Goal: Transaction & Acquisition: Purchase product/service

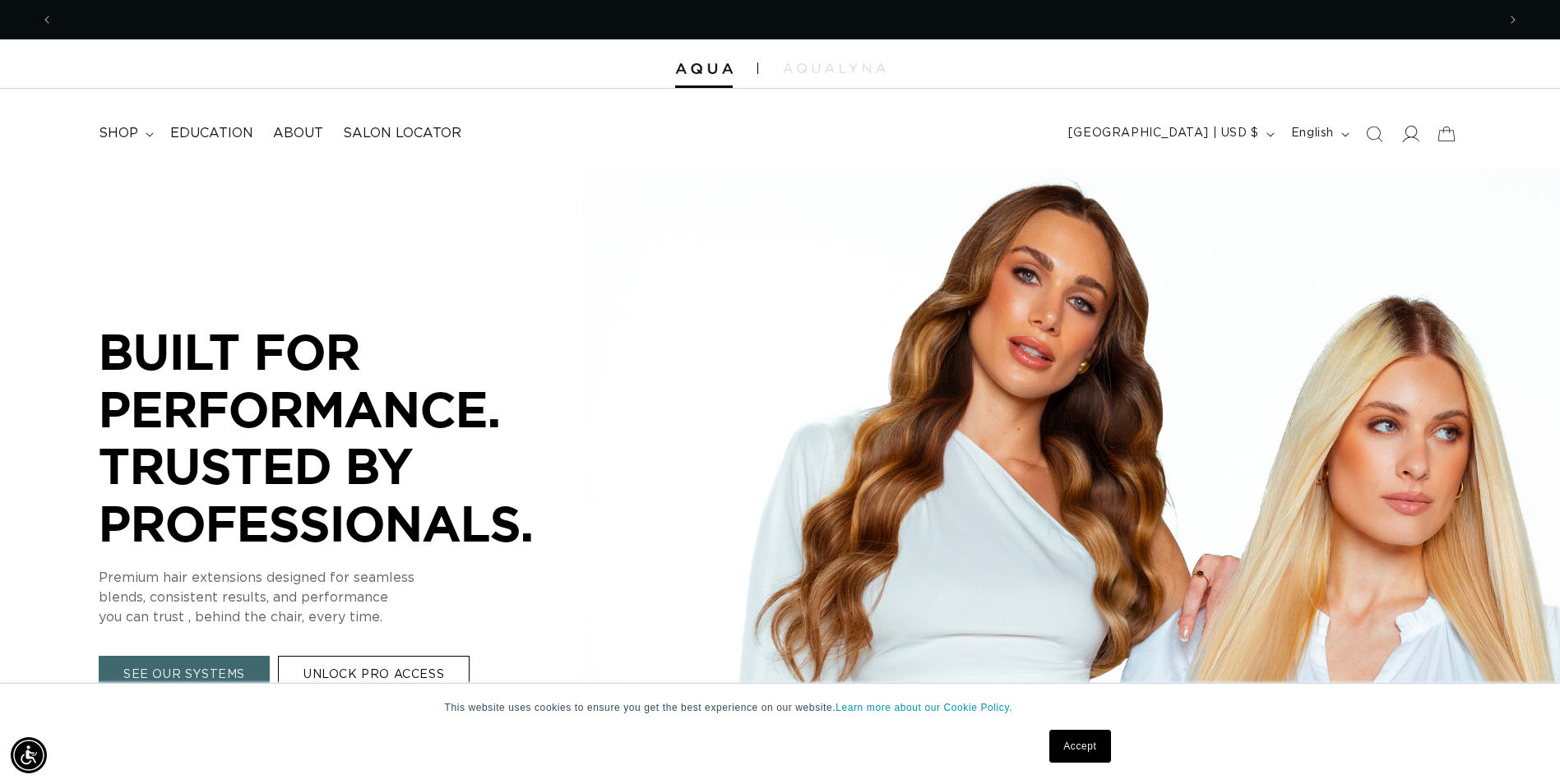
scroll to position [0, 1443]
click at [1402, 132] on icon at bounding box center [1410, 133] width 17 height 17
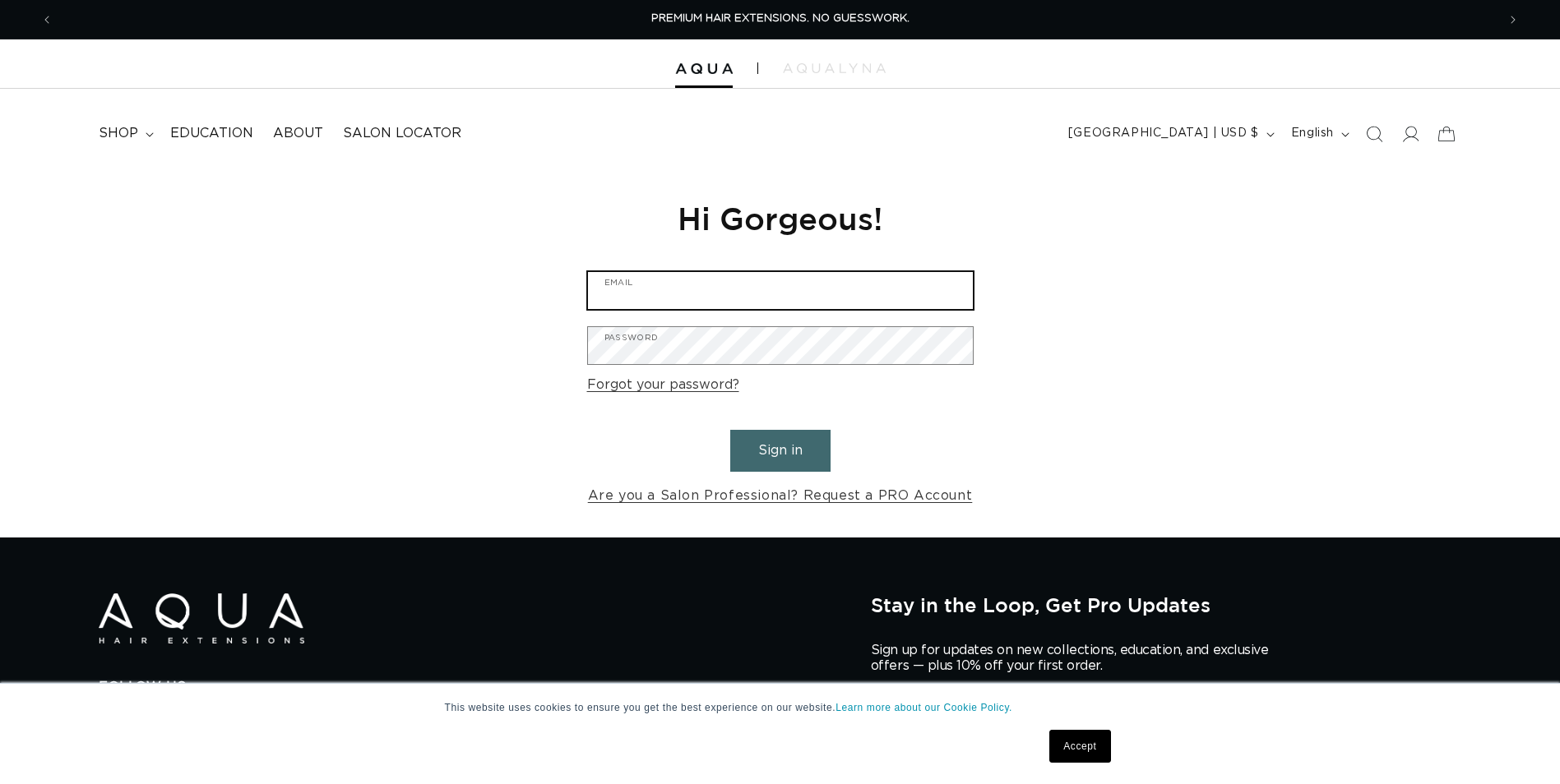
click at [643, 290] on input "Email" at bounding box center [781, 290] width 385 height 37
type input "thestrandhairstudio@aol.com"
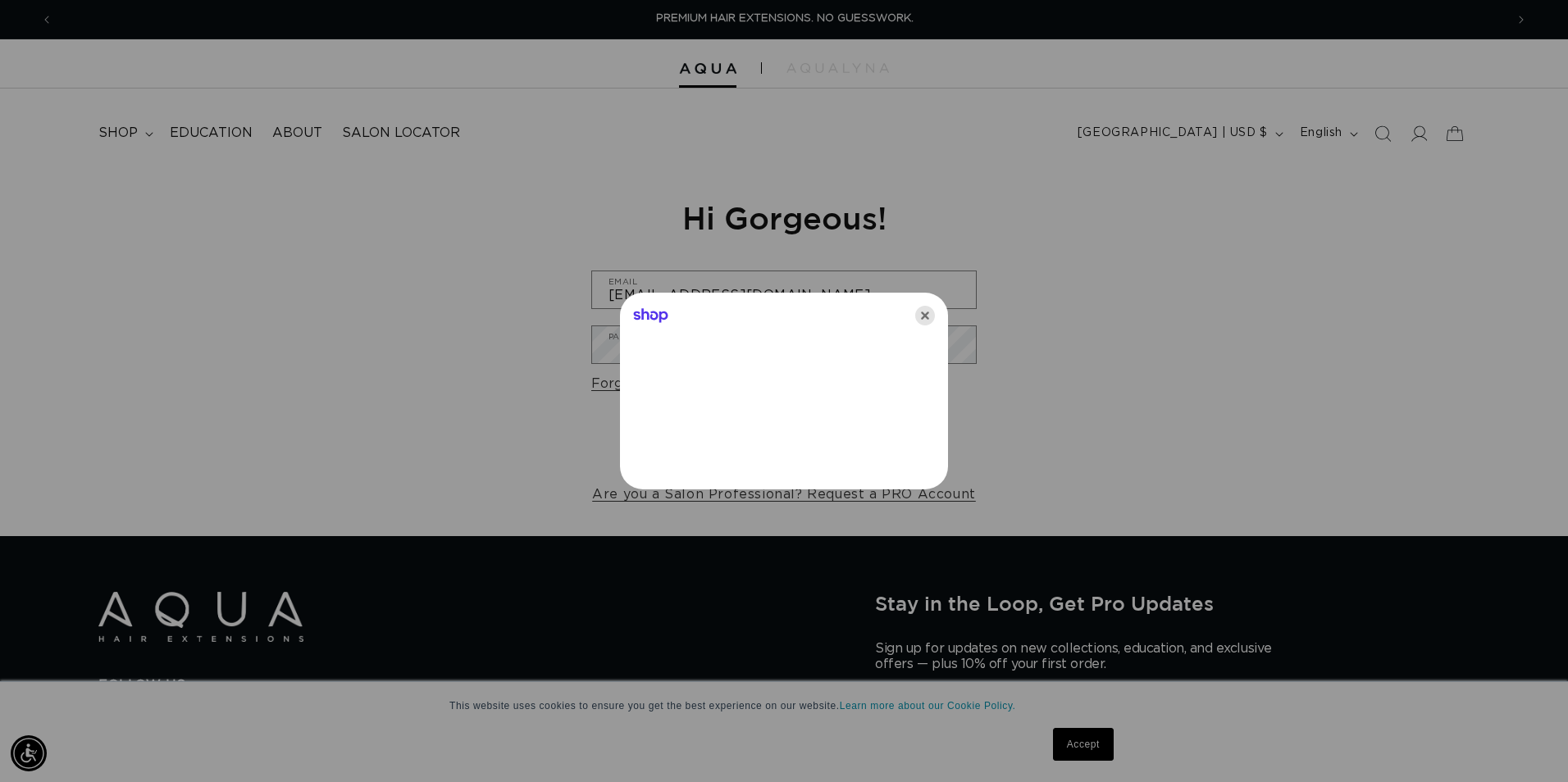
click at [919, 317] on icon "Close" at bounding box center [925, 316] width 20 height 20
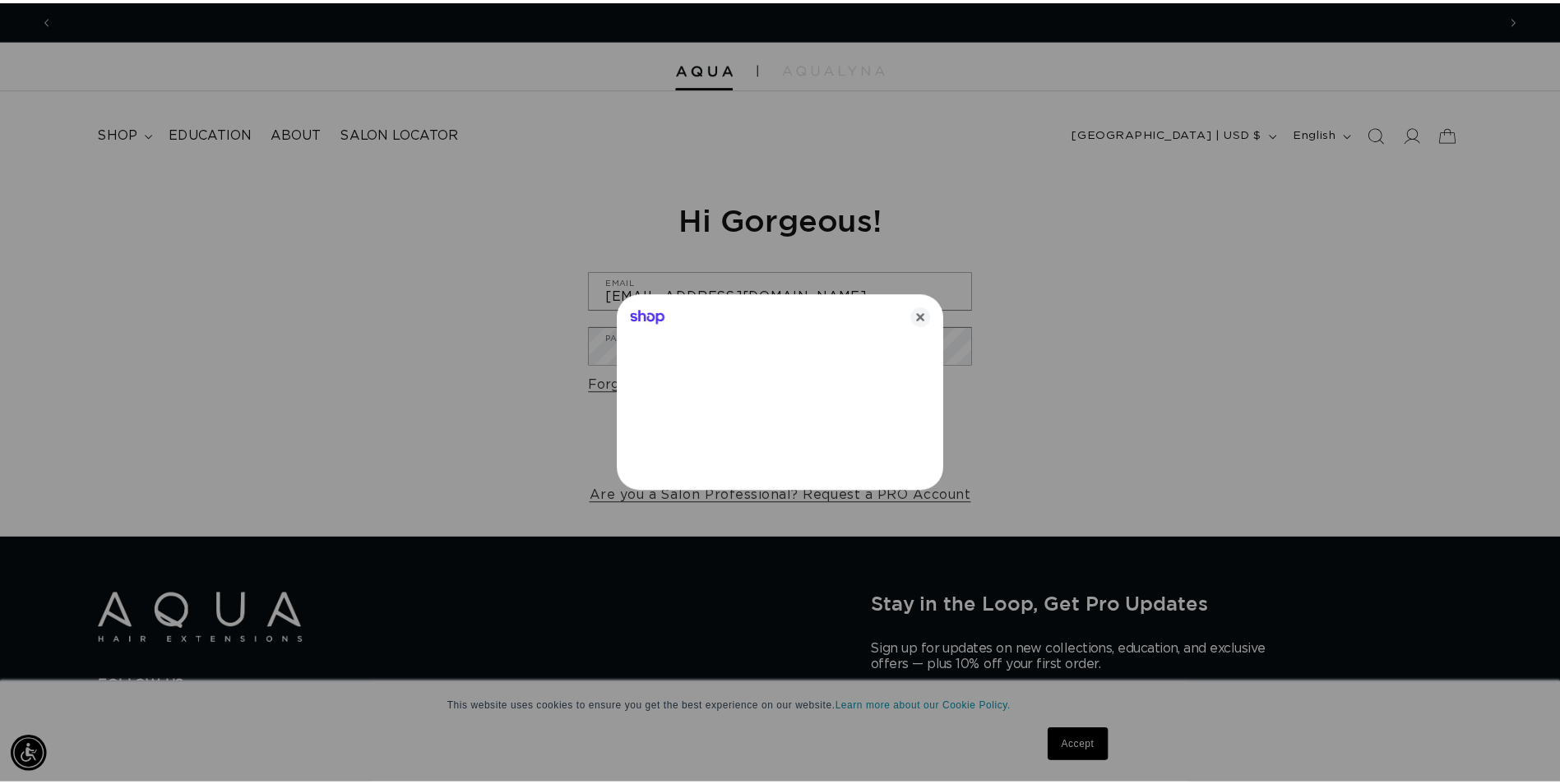
scroll to position [0, 1443]
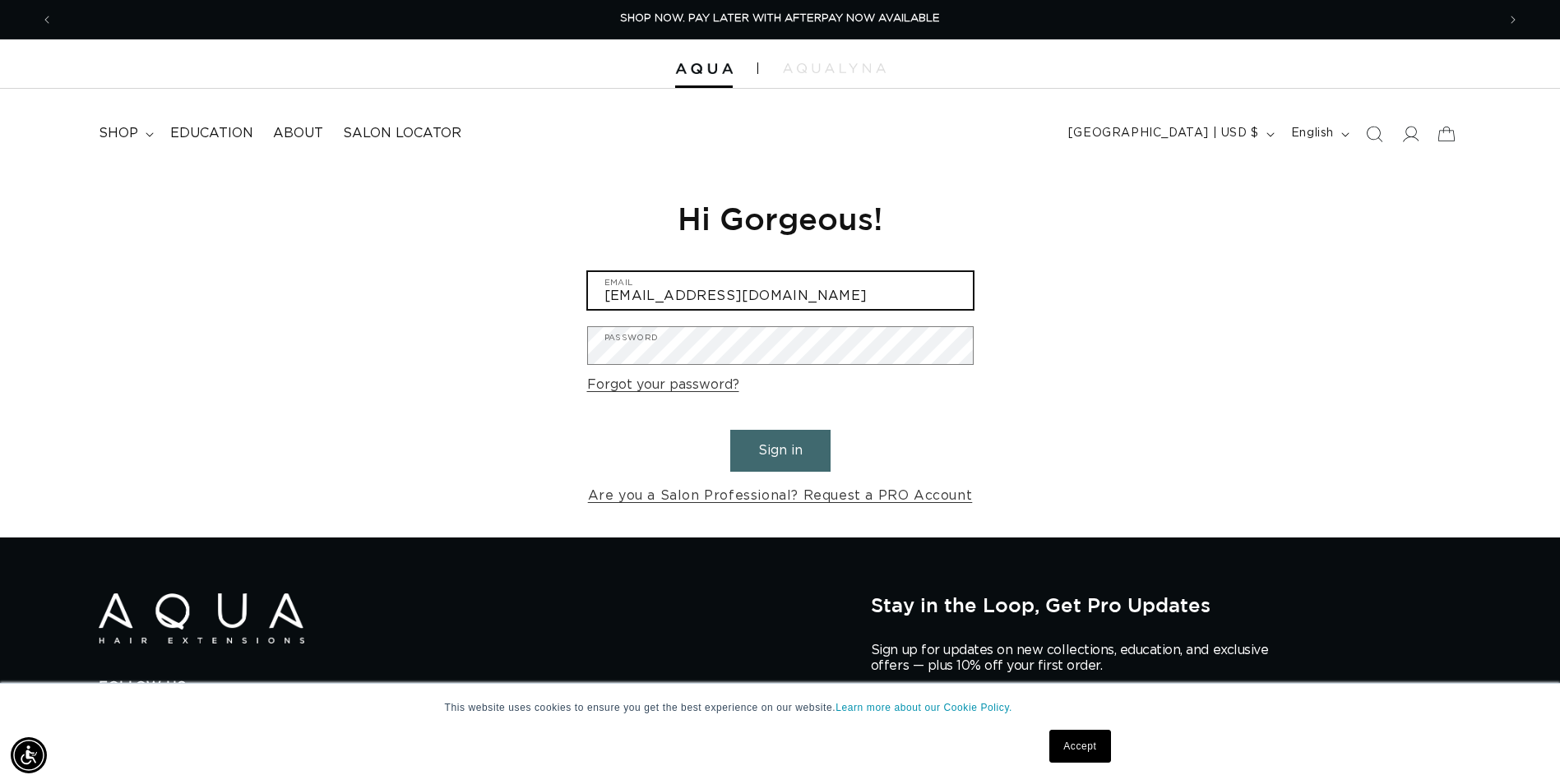
click at [680, 295] on input "thestrandhairstudio@aol.com" at bounding box center [781, 290] width 385 height 37
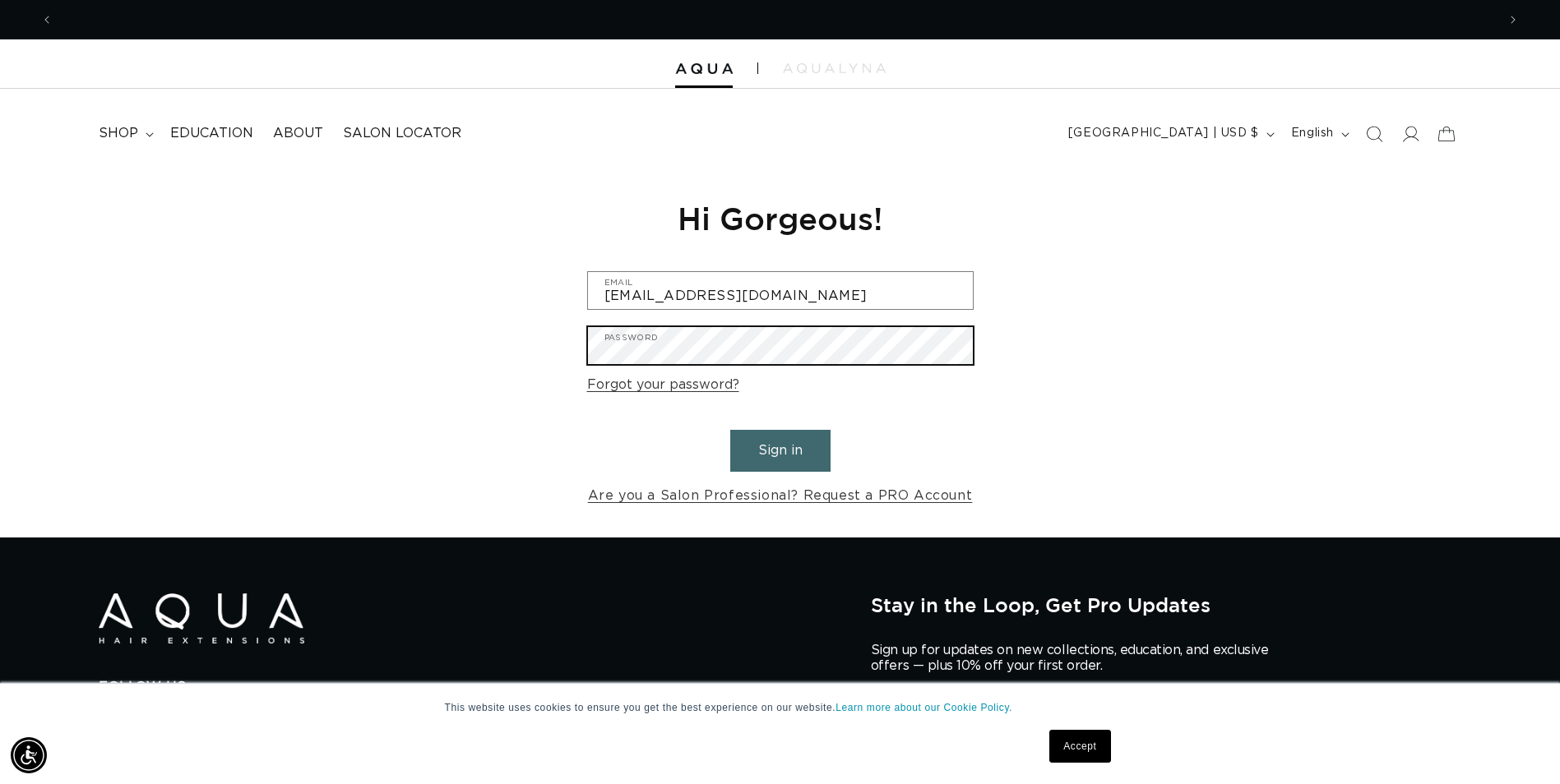
scroll to position [0, 0]
click at [731, 430] on button "Sign in" at bounding box center [781, 450] width 101 height 42
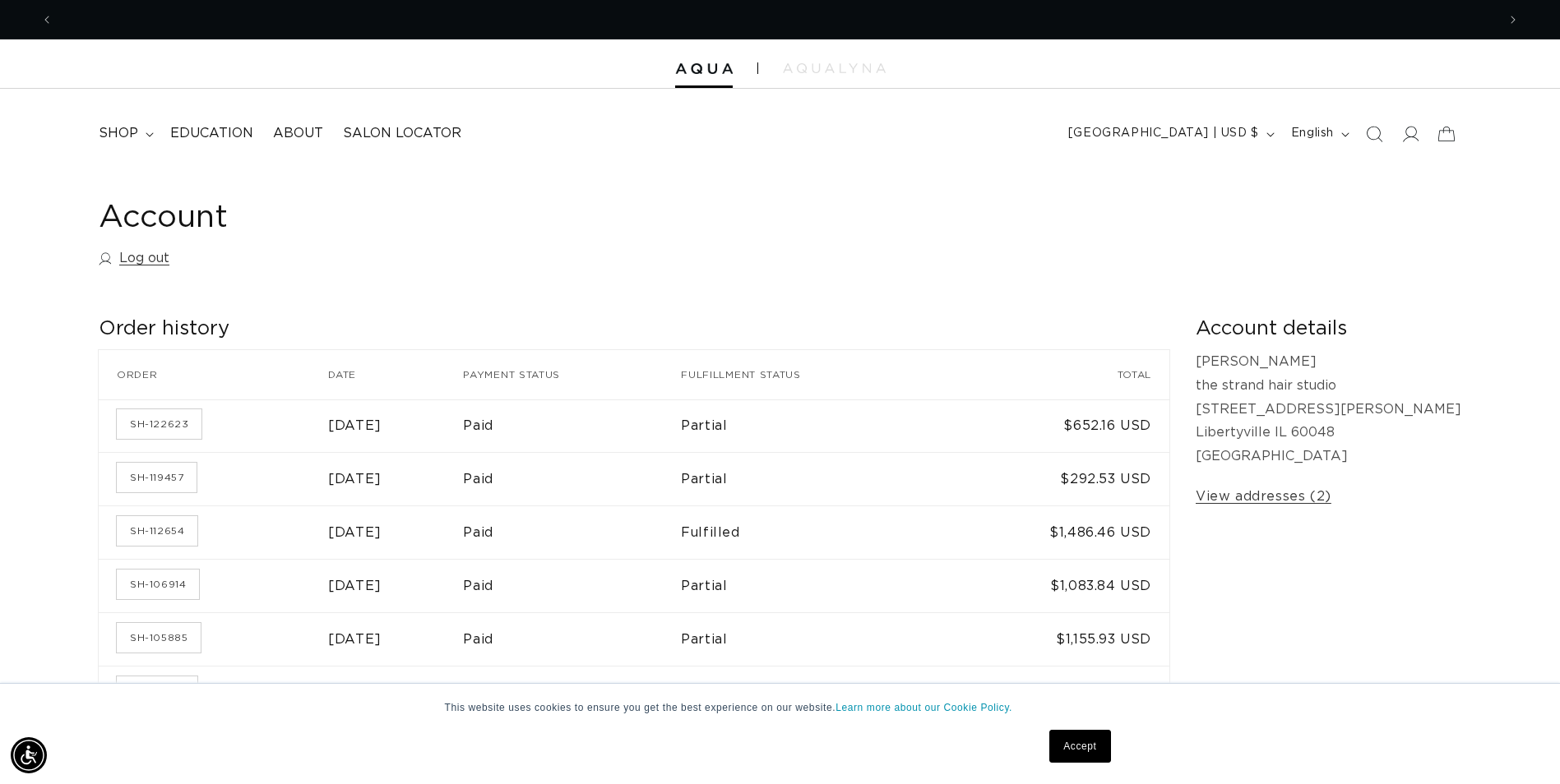
scroll to position [0, 2886]
click at [722, 76] on div at bounding box center [780, 64] width 1560 height 49
click at [147, 138] on summary "shop" at bounding box center [125, 133] width 72 height 37
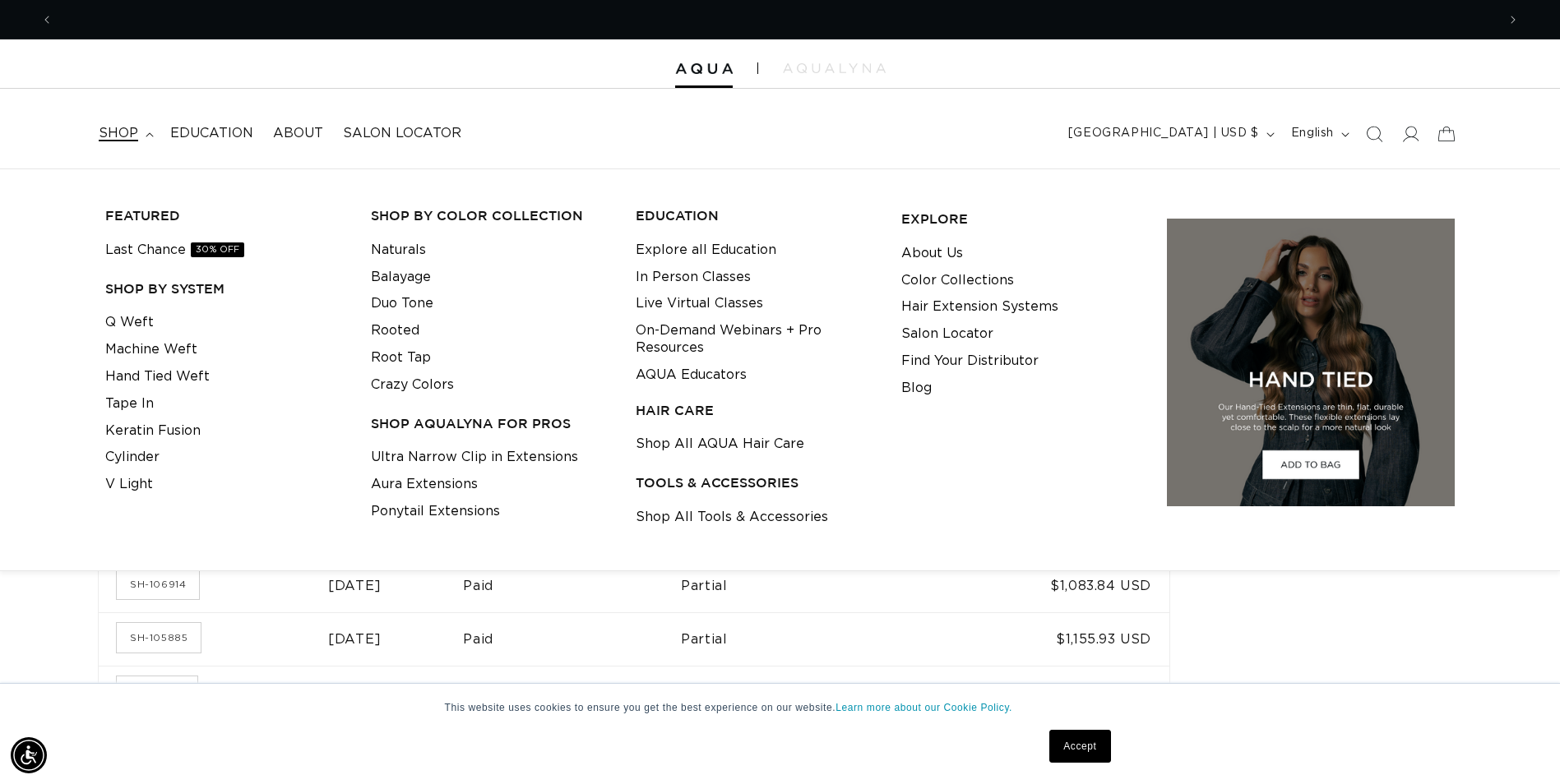
scroll to position [0, 0]
click at [132, 325] on link "Q Weft" at bounding box center [130, 323] width 49 height 27
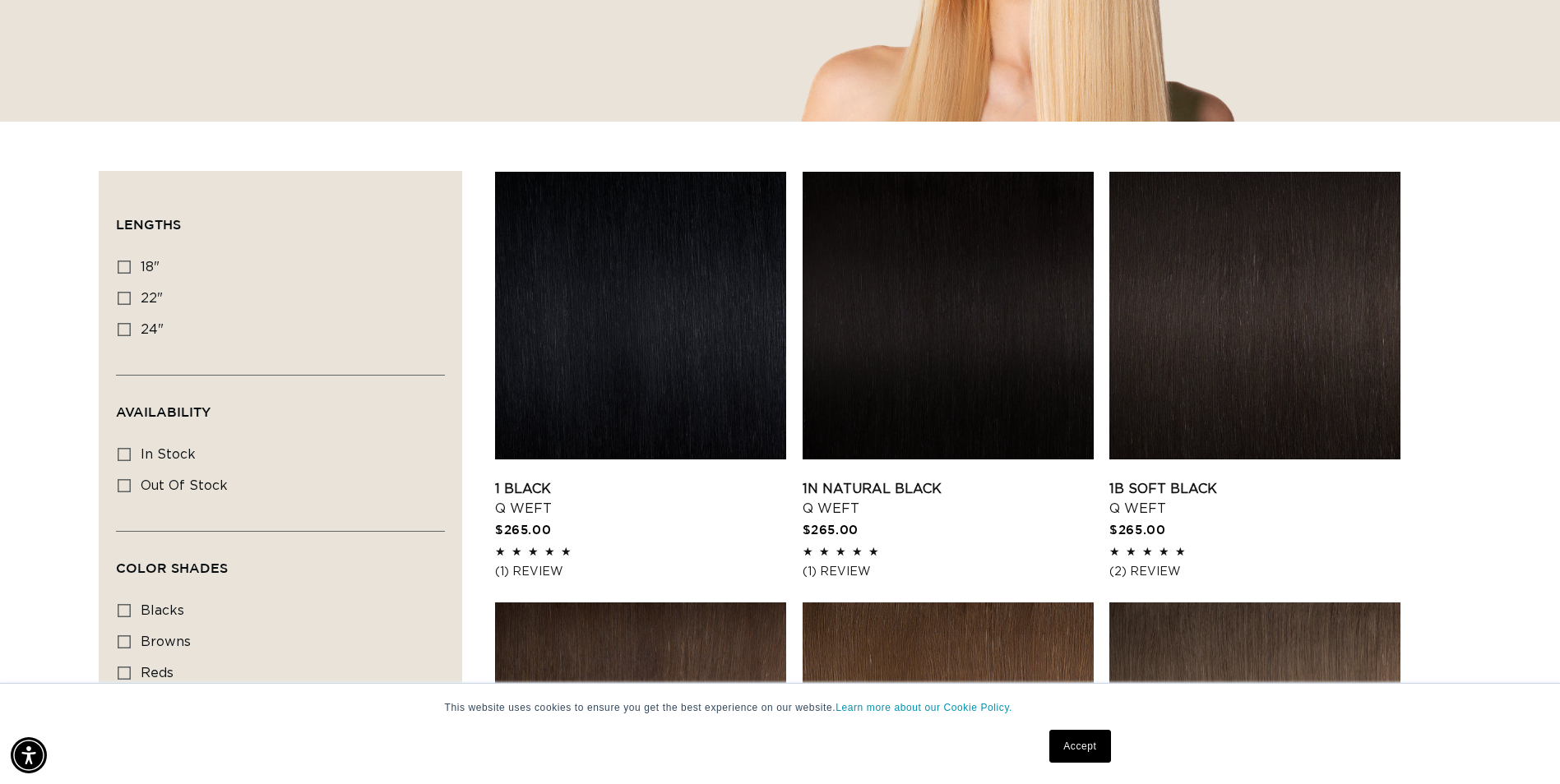
scroll to position [493, 0]
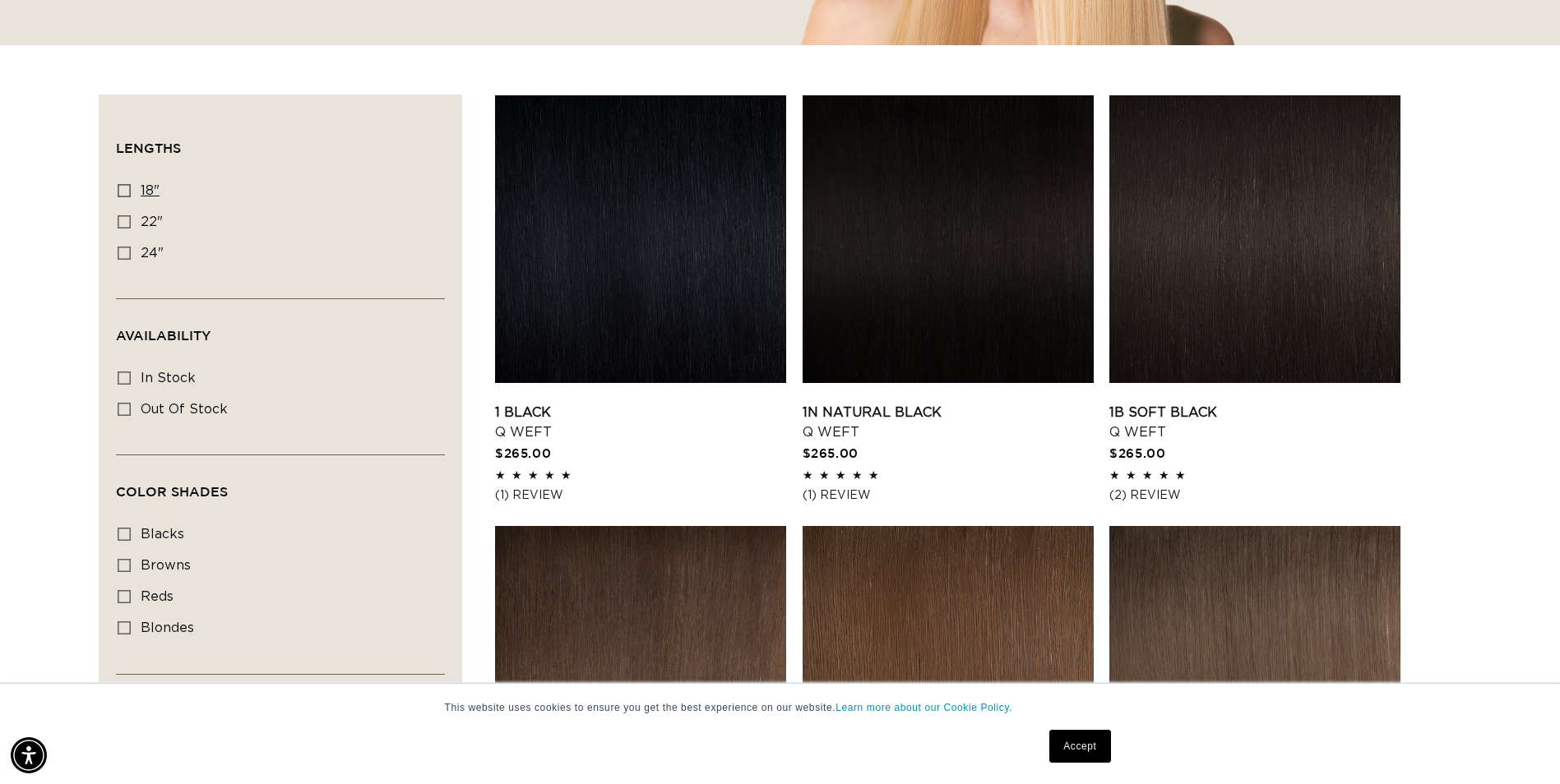
click at [121, 187] on icon at bounding box center [124, 191] width 13 height 13
click at [121, 187] on input "18" 18" (5 products)" at bounding box center [124, 191] width 13 height 13
checkbox input "true"
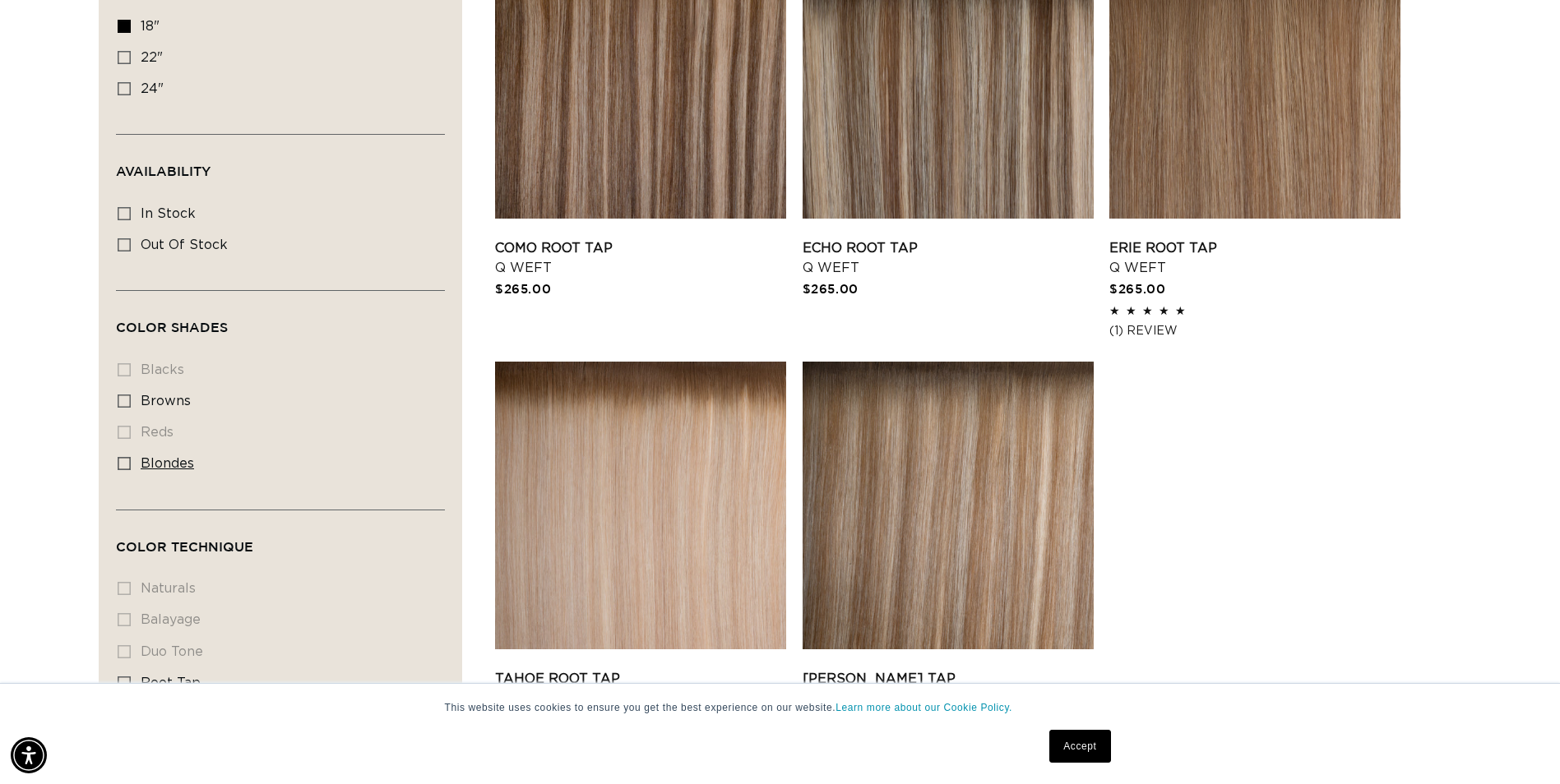
scroll to position [0, 2886]
click at [120, 457] on icon at bounding box center [124, 463] width 13 height 13
click at [120, 457] on input "blondes blondes (5 products)" at bounding box center [124, 463] width 13 height 13
checkbox input "true"
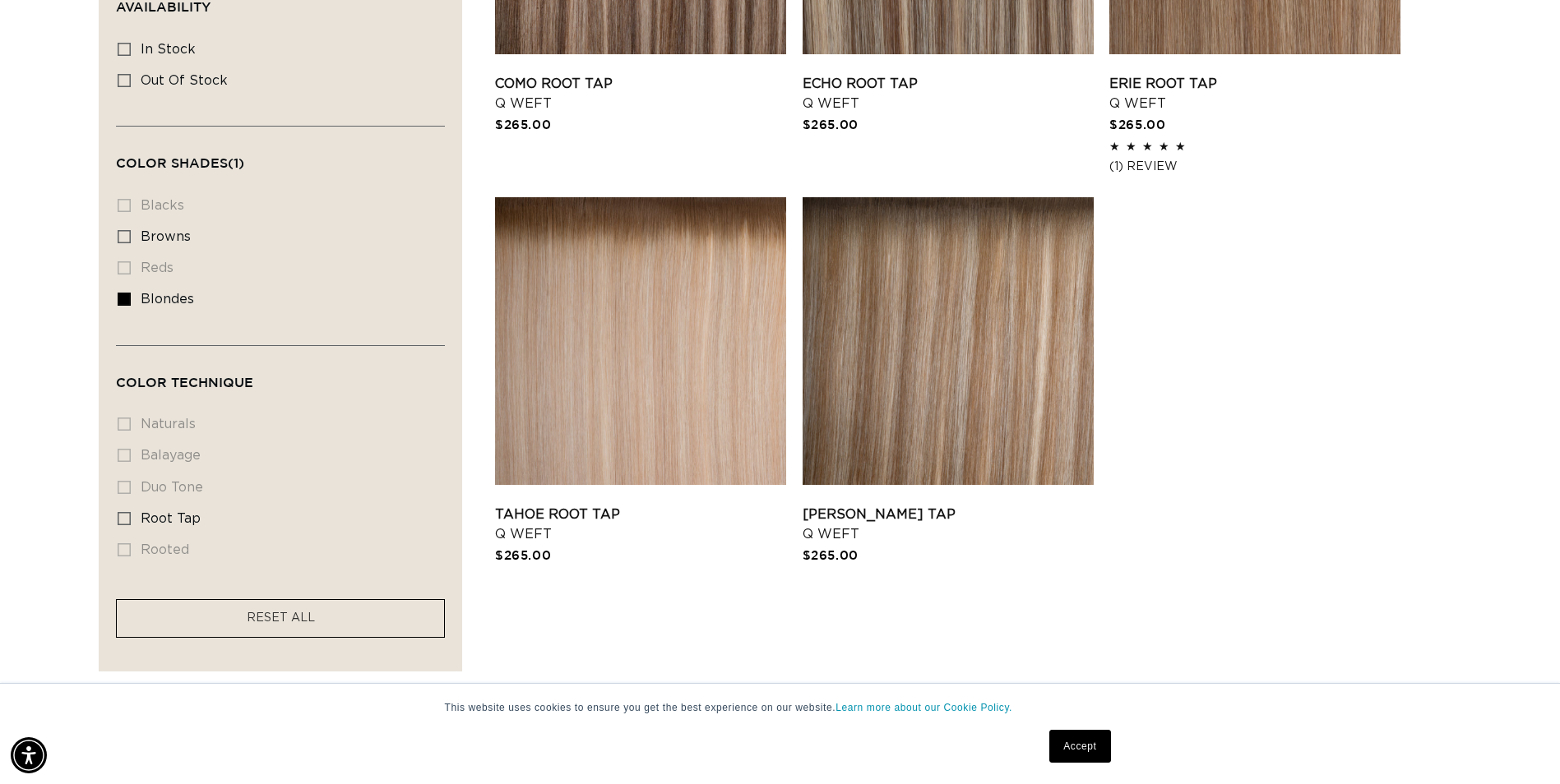
click at [130, 417] on li "naturals naturals (0 products)" at bounding box center [275, 424] width 316 height 31
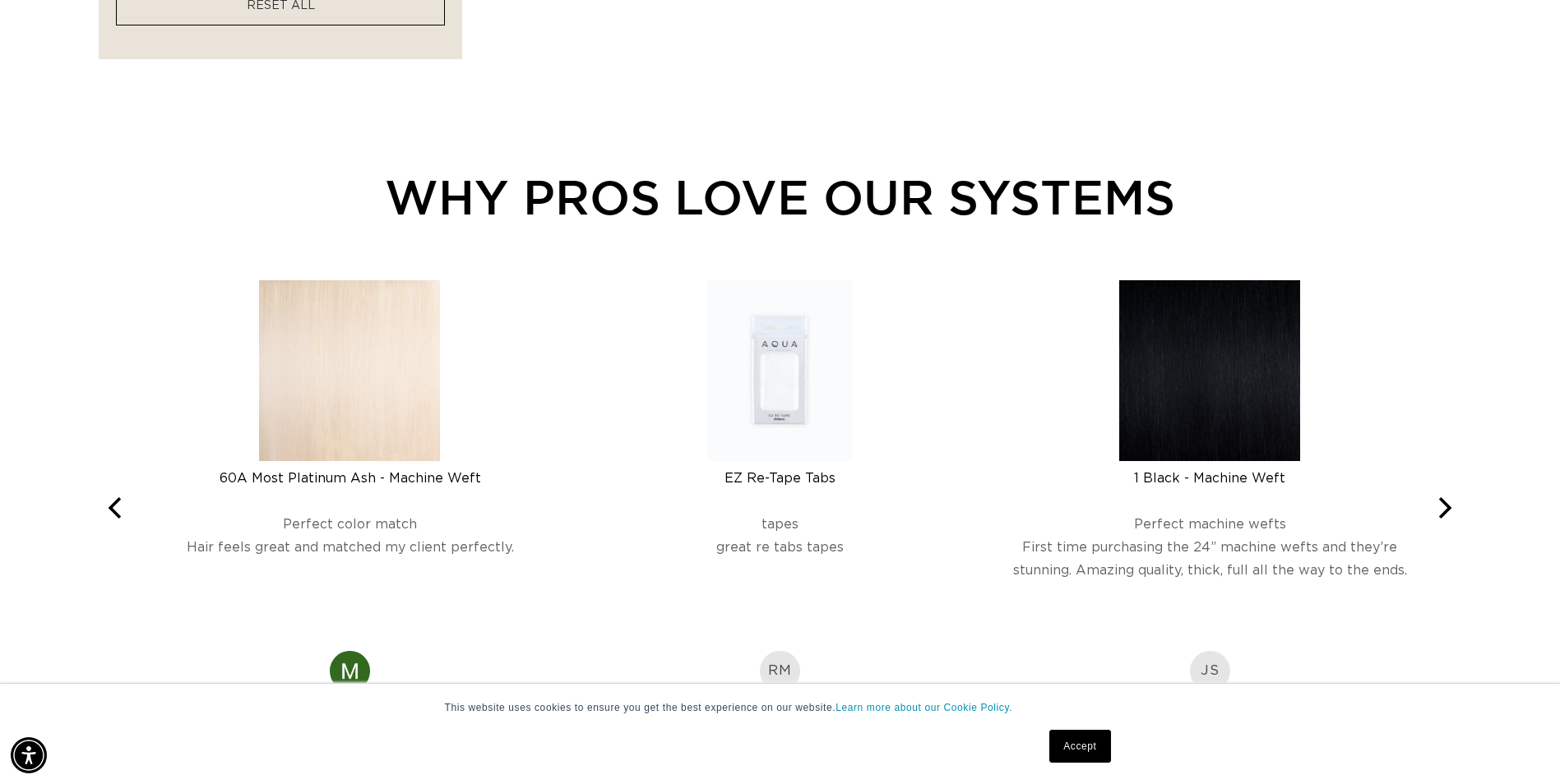
scroll to position [1562, 0]
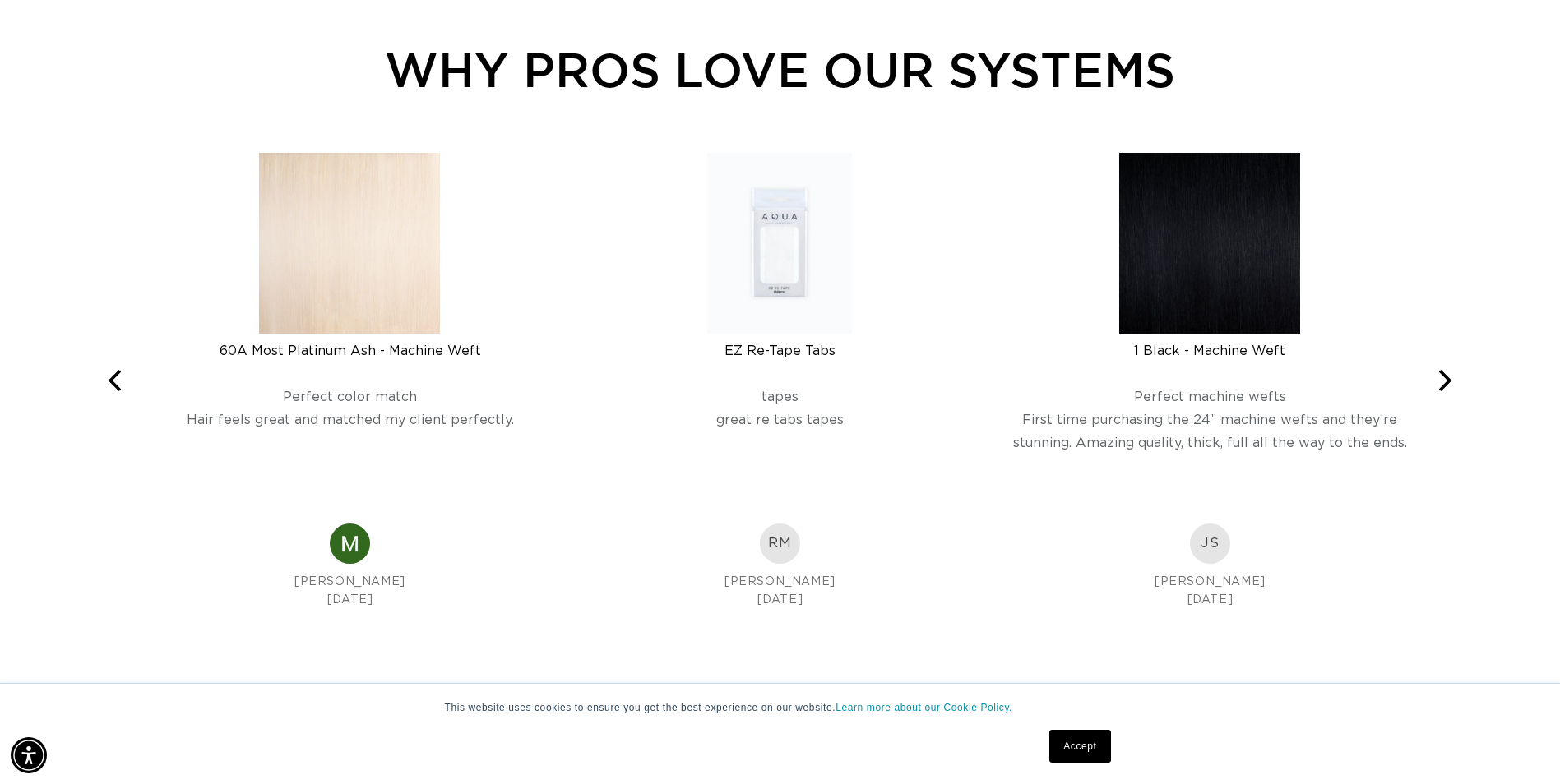
click at [394, 275] on img at bounding box center [350, 243] width 181 height 181
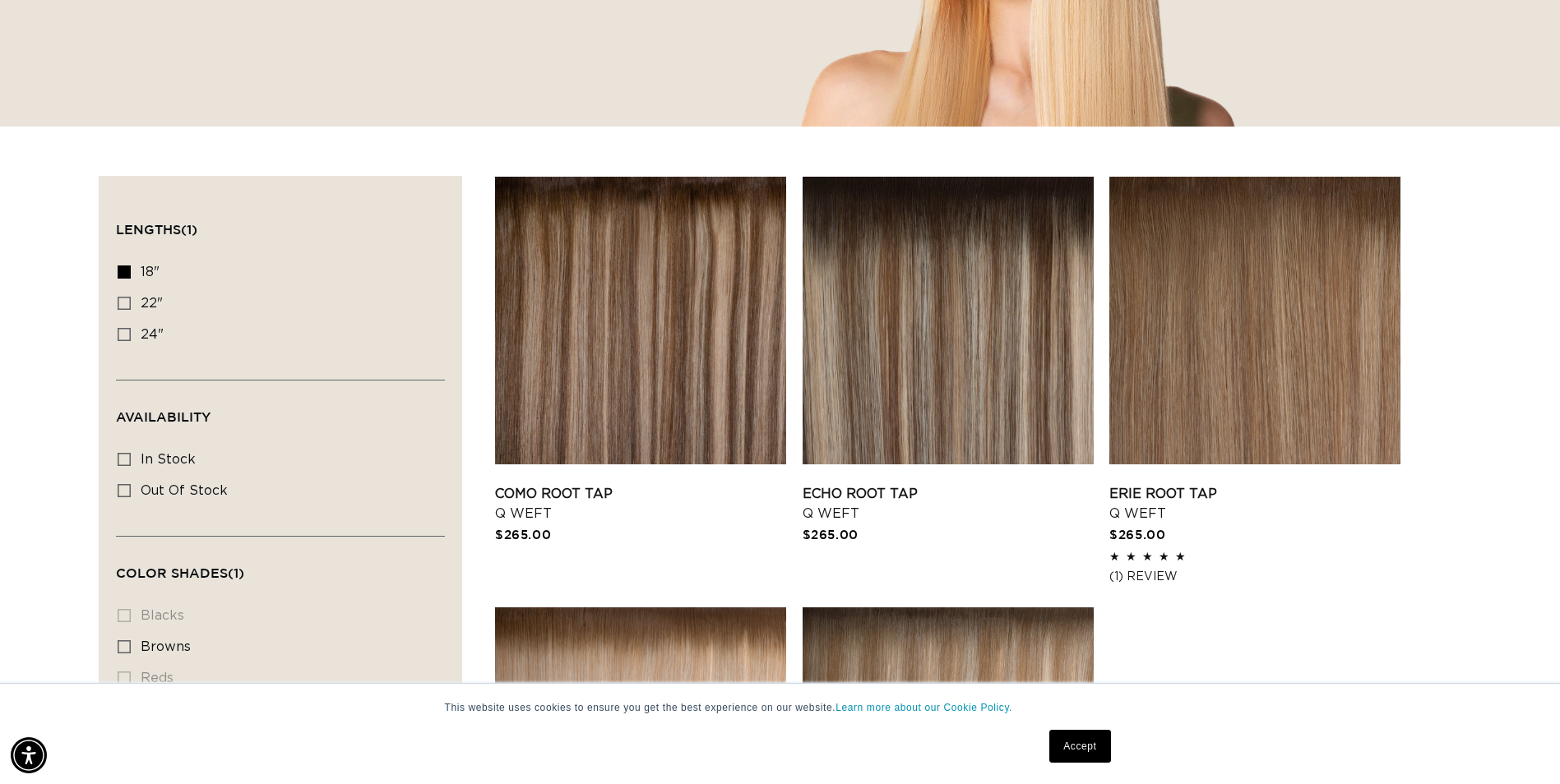
scroll to position [411, 0]
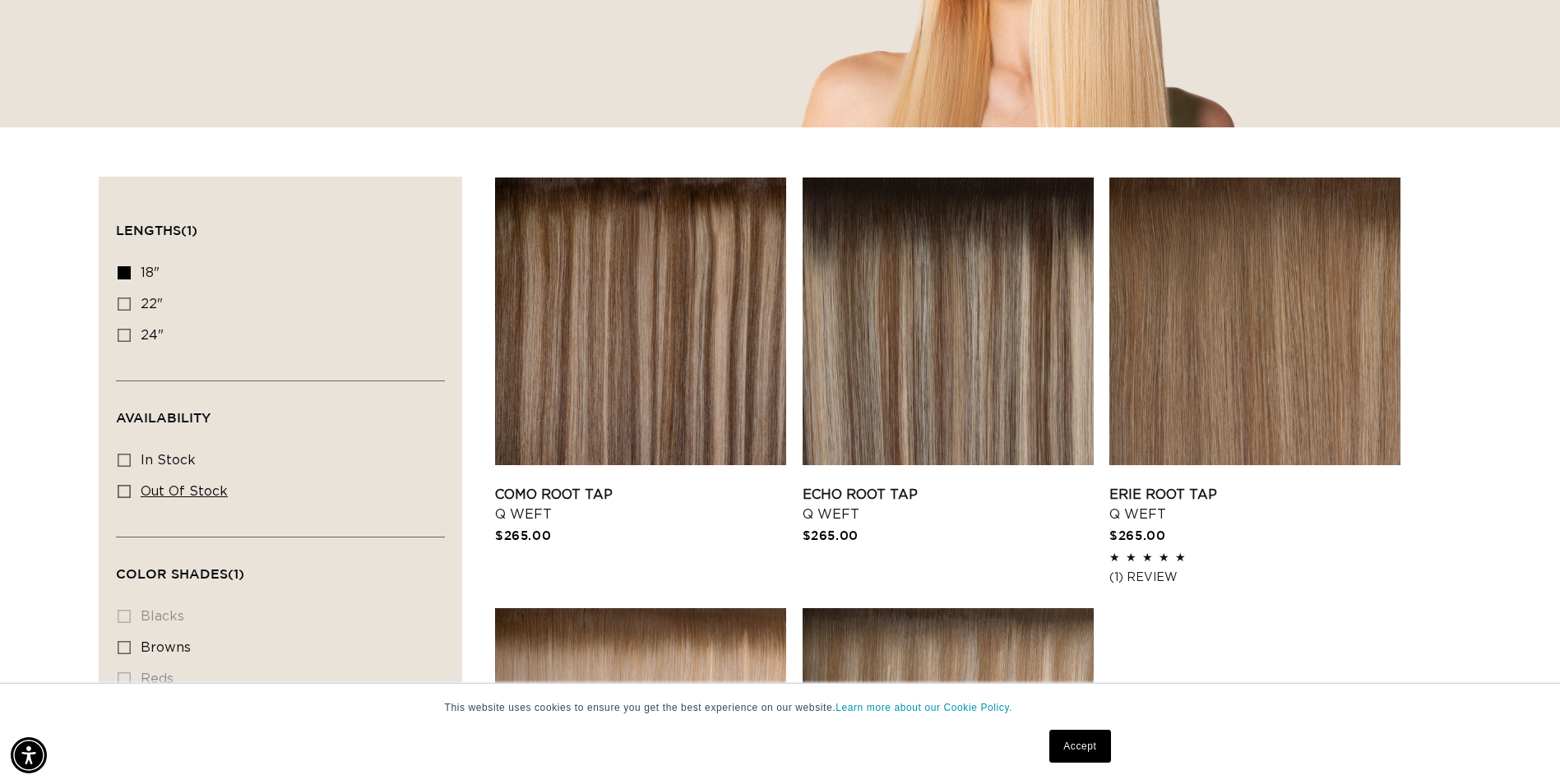
click at [174, 486] on span "Out of stock" at bounding box center [184, 491] width 87 height 13
click at [130, 486] on input "Out of stock Out of stock (1 product)" at bounding box center [124, 491] width 13 height 13
checkbox input "true"
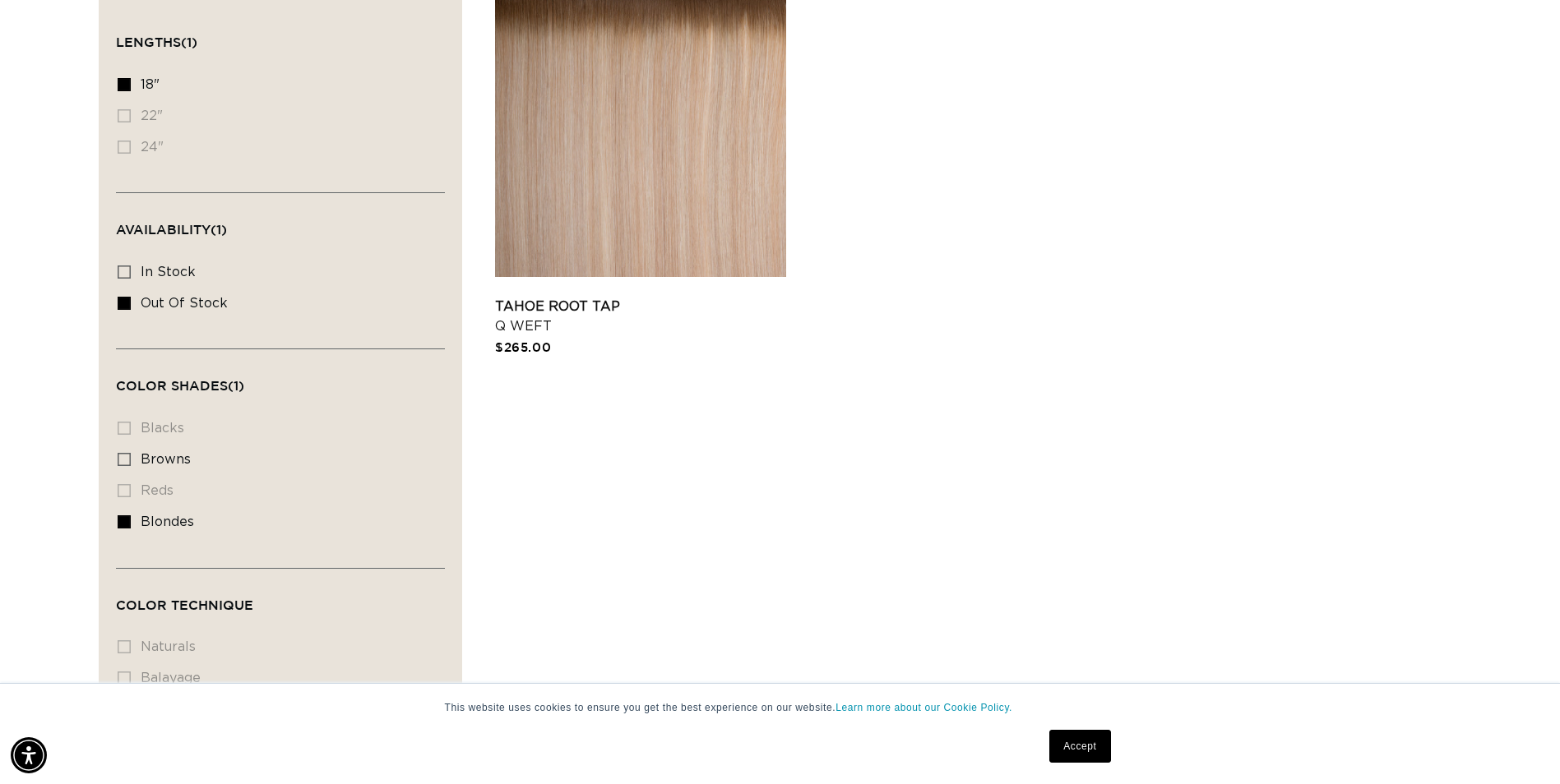
scroll to position [0, 1443]
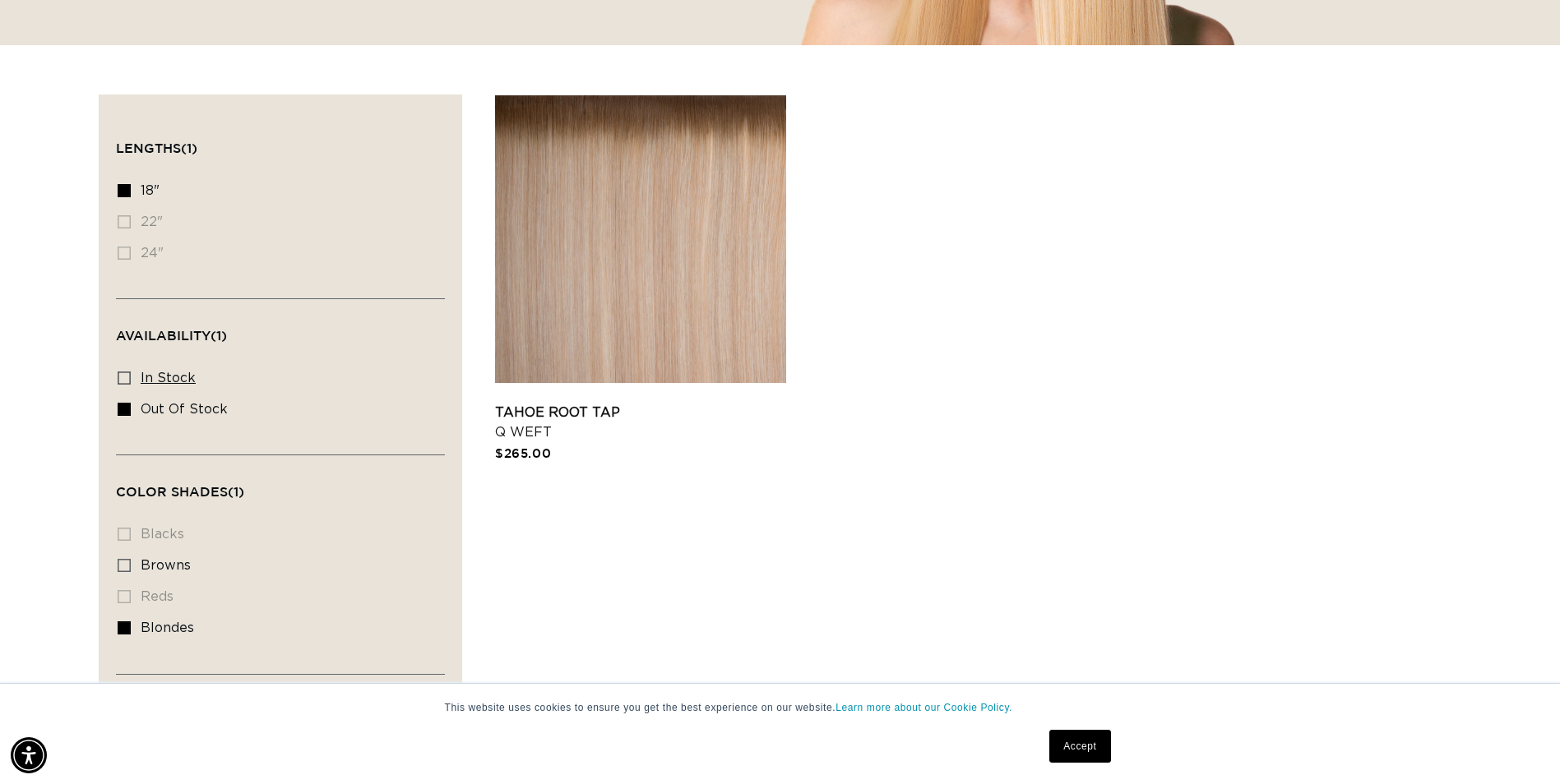
click at [151, 371] on span "In stock" at bounding box center [167, 378] width 55 height 13
click at [130, 371] on input "In stock In stock (4 products)" at bounding box center [124, 378] width 13 height 13
checkbox input "true"
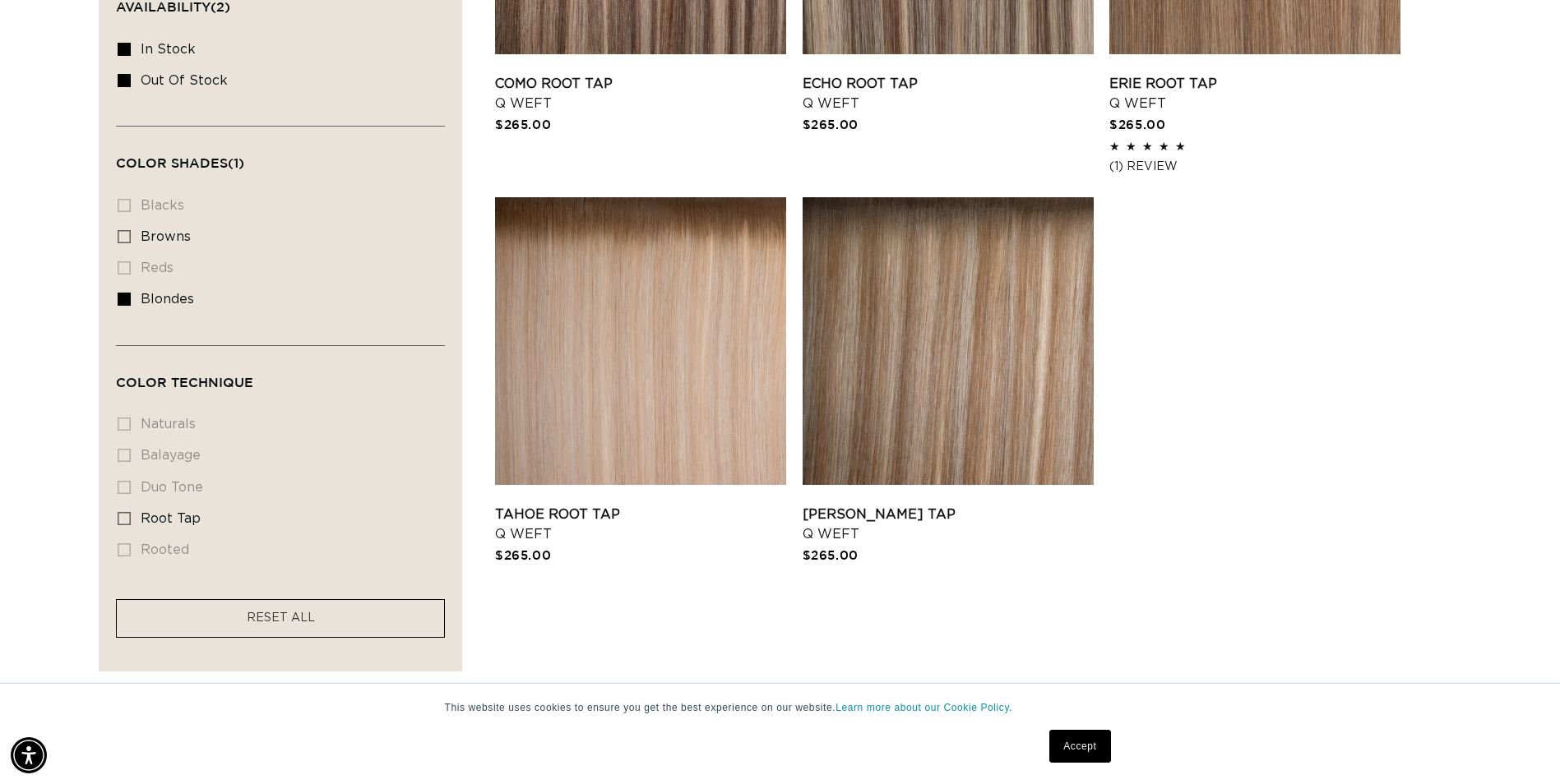
click at [160, 601] on facet-remove "RESET ALL" at bounding box center [281, 618] width 329 height 39
click at [206, 615] on facet-remove "RESET ALL" at bounding box center [281, 618] width 329 height 39
click at [300, 612] on span "RESET ALL" at bounding box center [281, 618] width 68 height 12
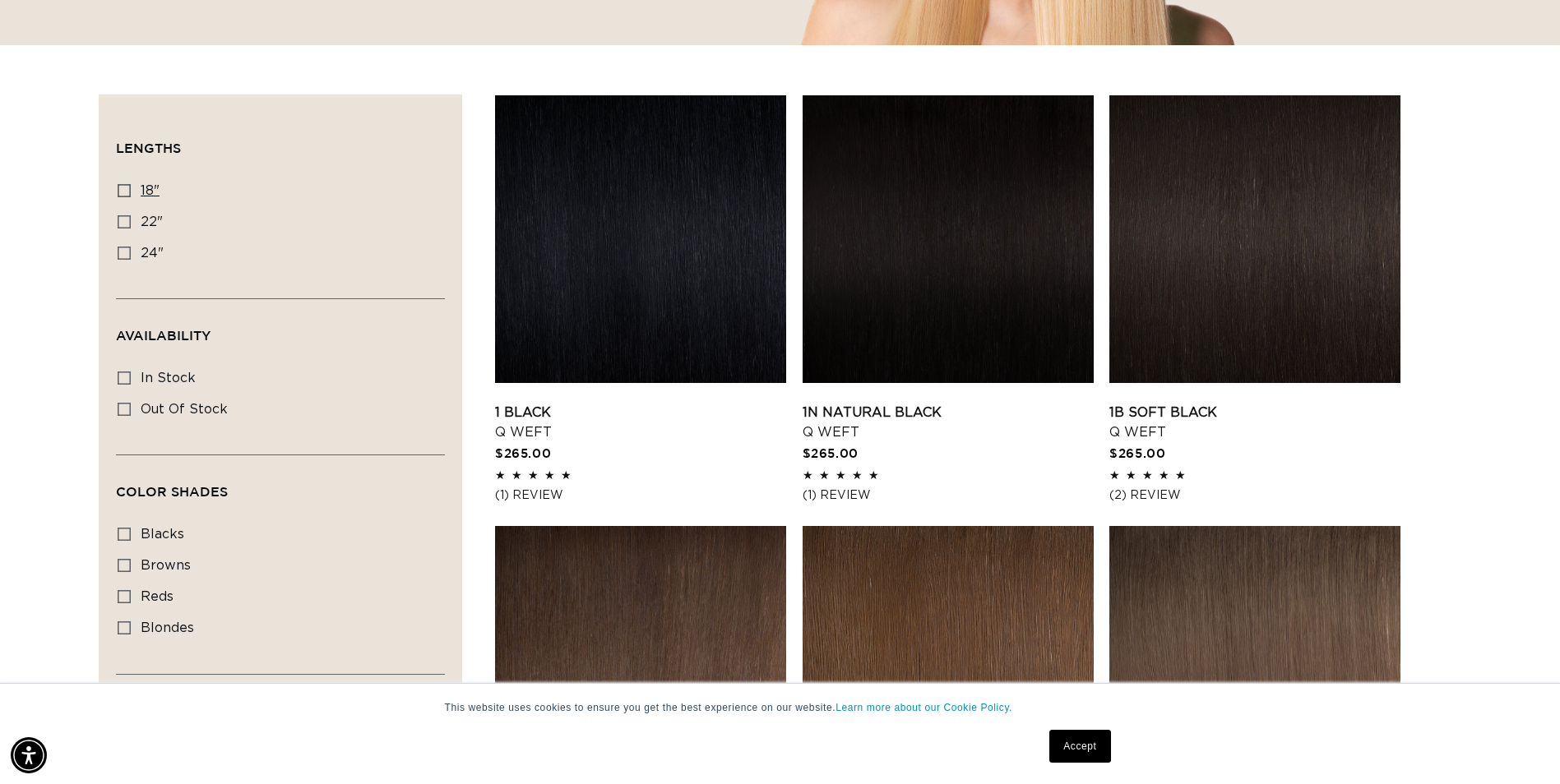
click at [124, 190] on icon at bounding box center [124, 191] width 13 height 13
click at [124, 190] on input "18" 18" (5 products)" at bounding box center [124, 191] width 13 height 13
checkbox input "true"
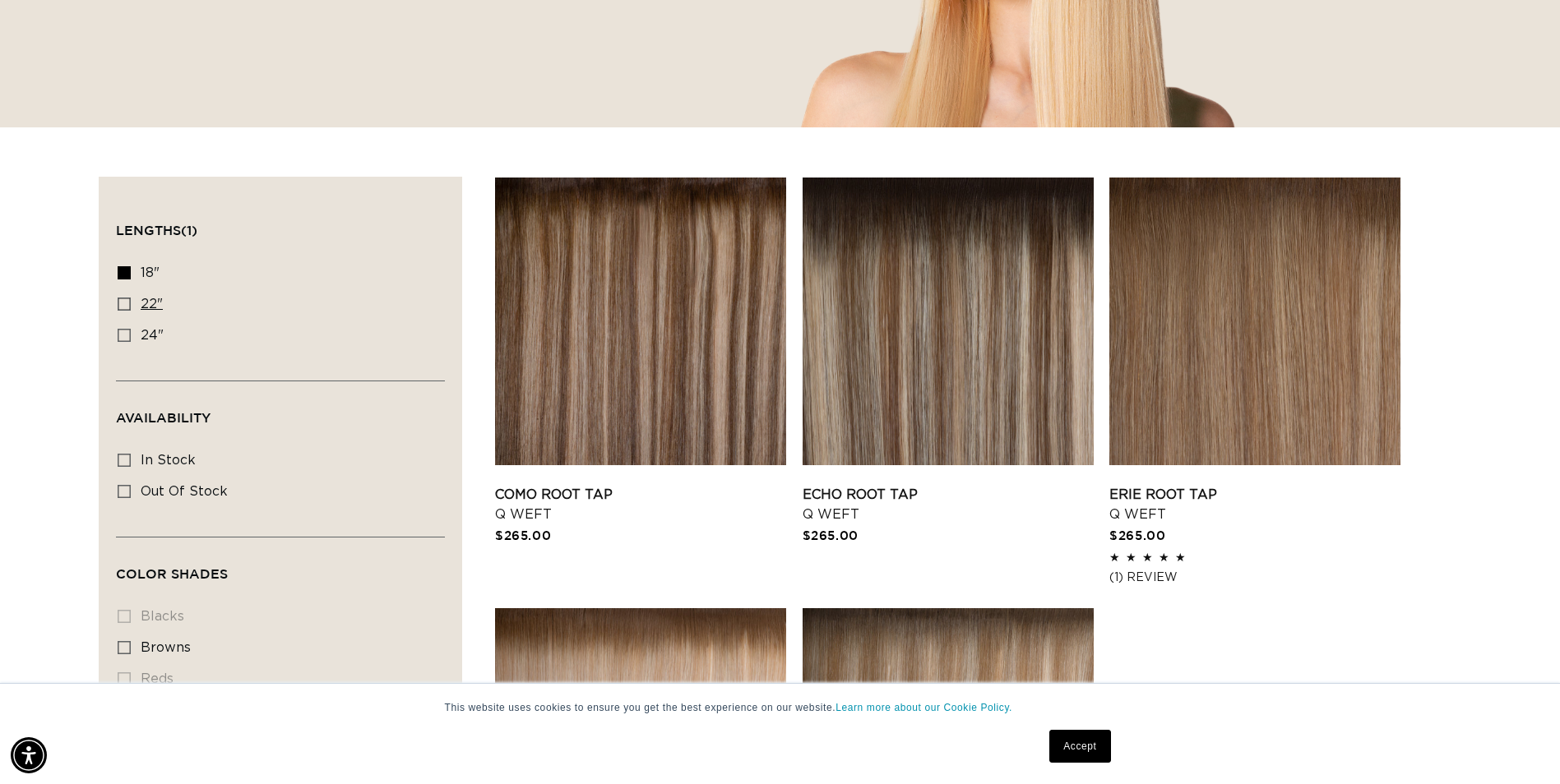
click at [121, 311] on label "22" 22" (5 products)" at bounding box center [275, 305] width 316 height 31
click at [121, 311] on input "22" 22" (5 products)" at bounding box center [124, 304] width 13 height 13
checkbox input "true"
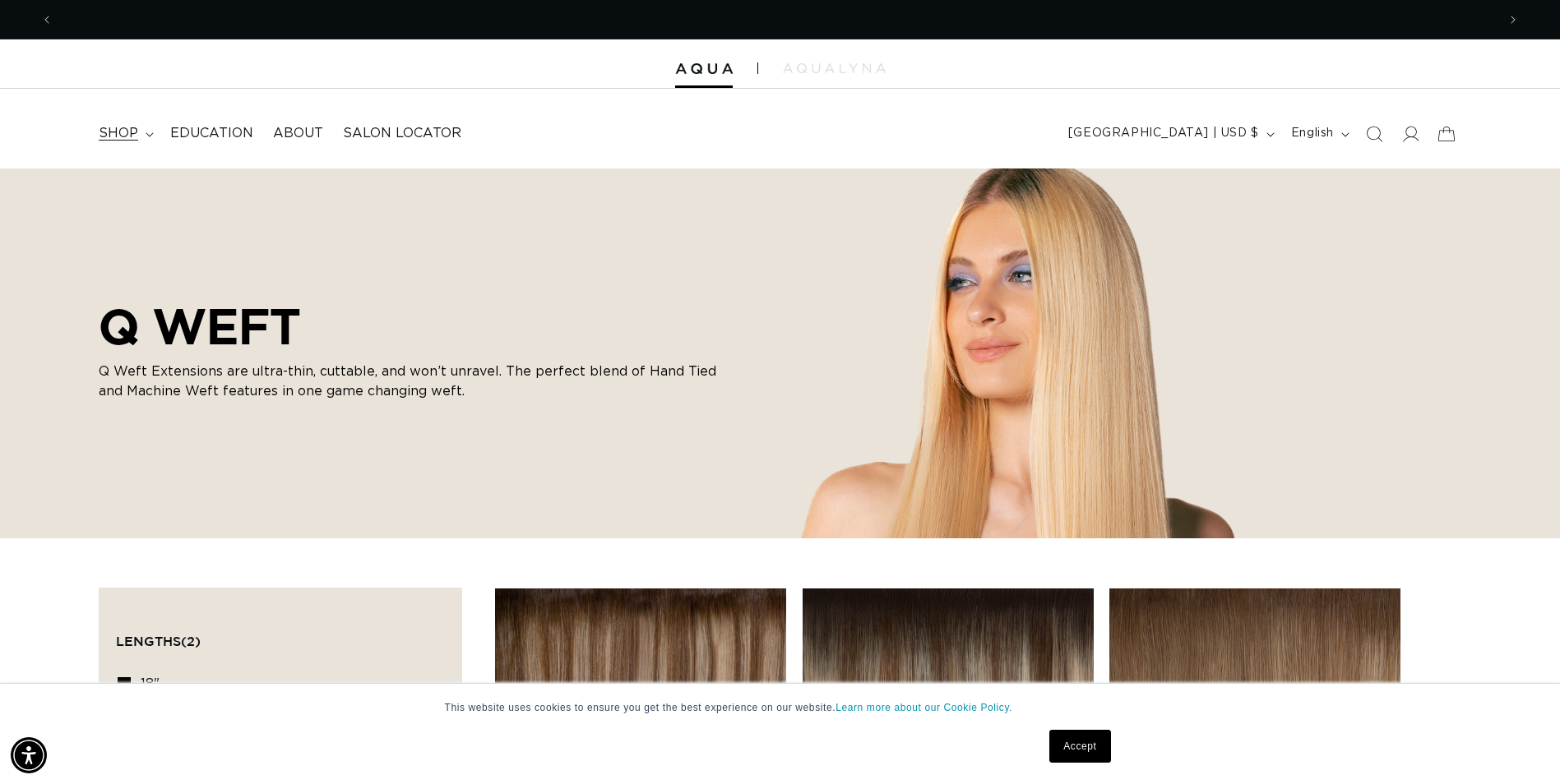
click at [138, 138] on summary "shop" at bounding box center [125, 133] width 72 height 37
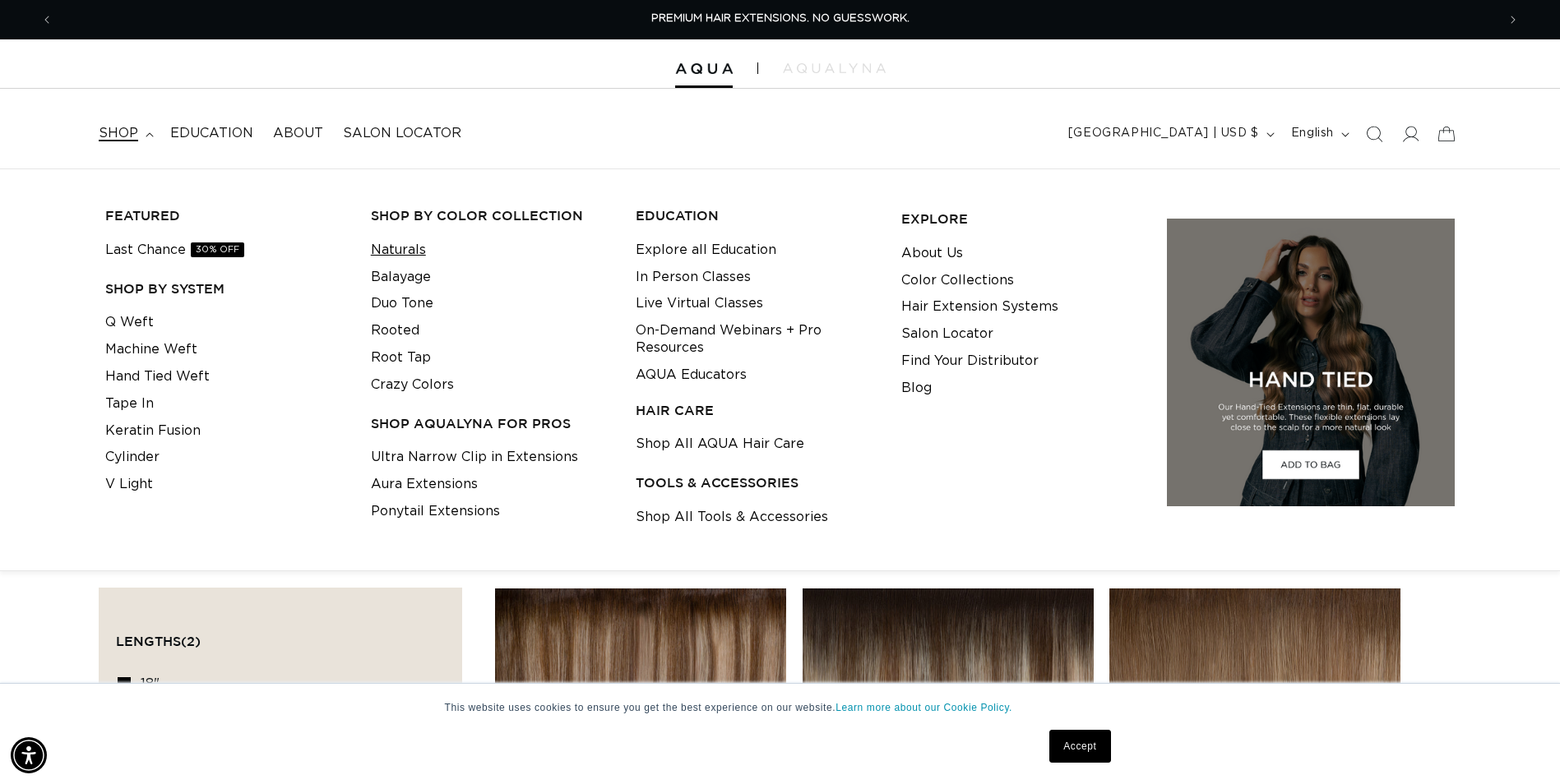
click at [403, 254] on link "Naturals" at bounding box center [398, 250] width 55 height 27
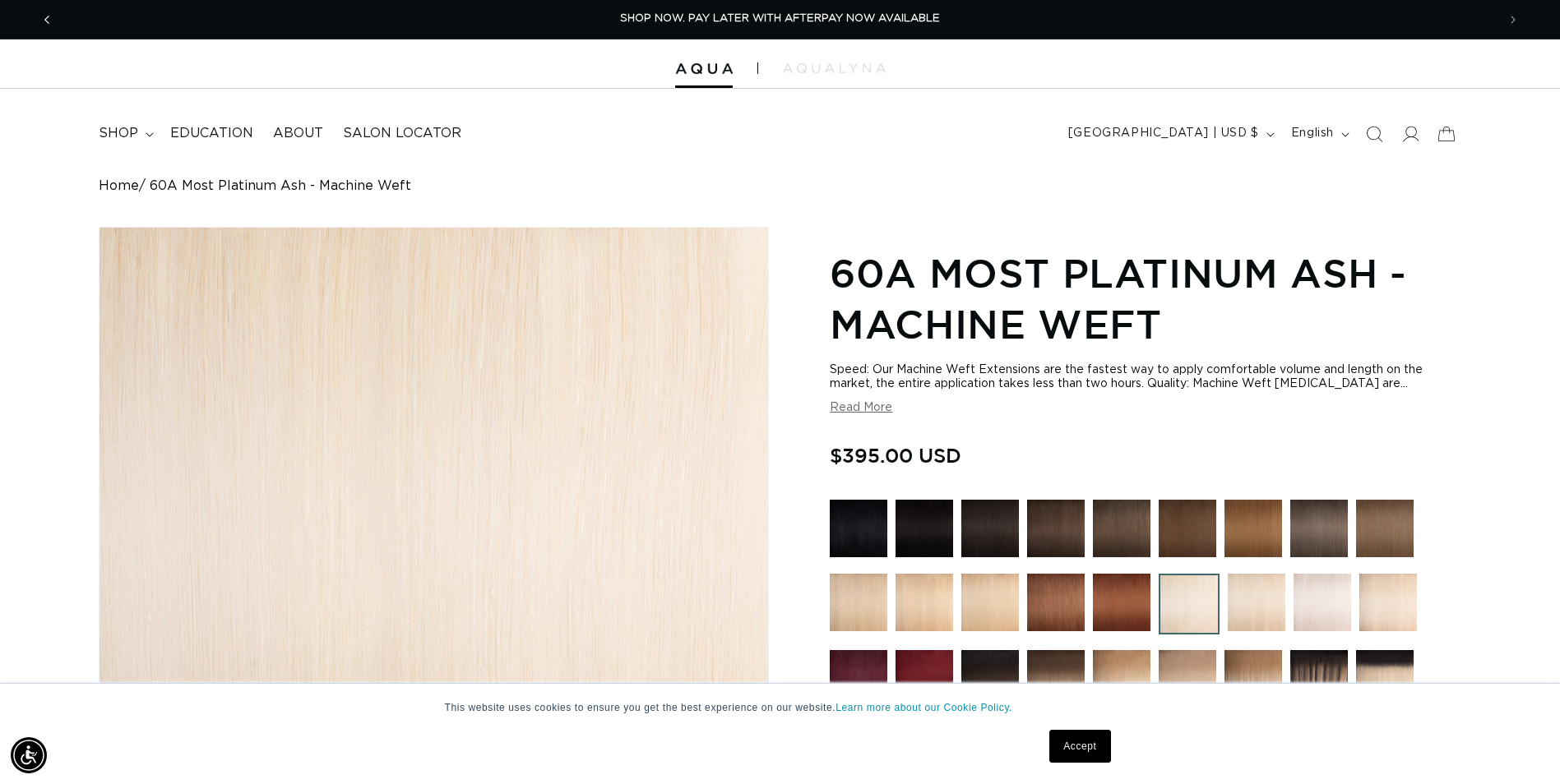
click at [58, 31] on button "Previous announcement" at bounding box center [47, 20] width 36 height 31
click at [51, 20] on span "Previous announcement" at bounding box center [47, 20] width 16 height 16
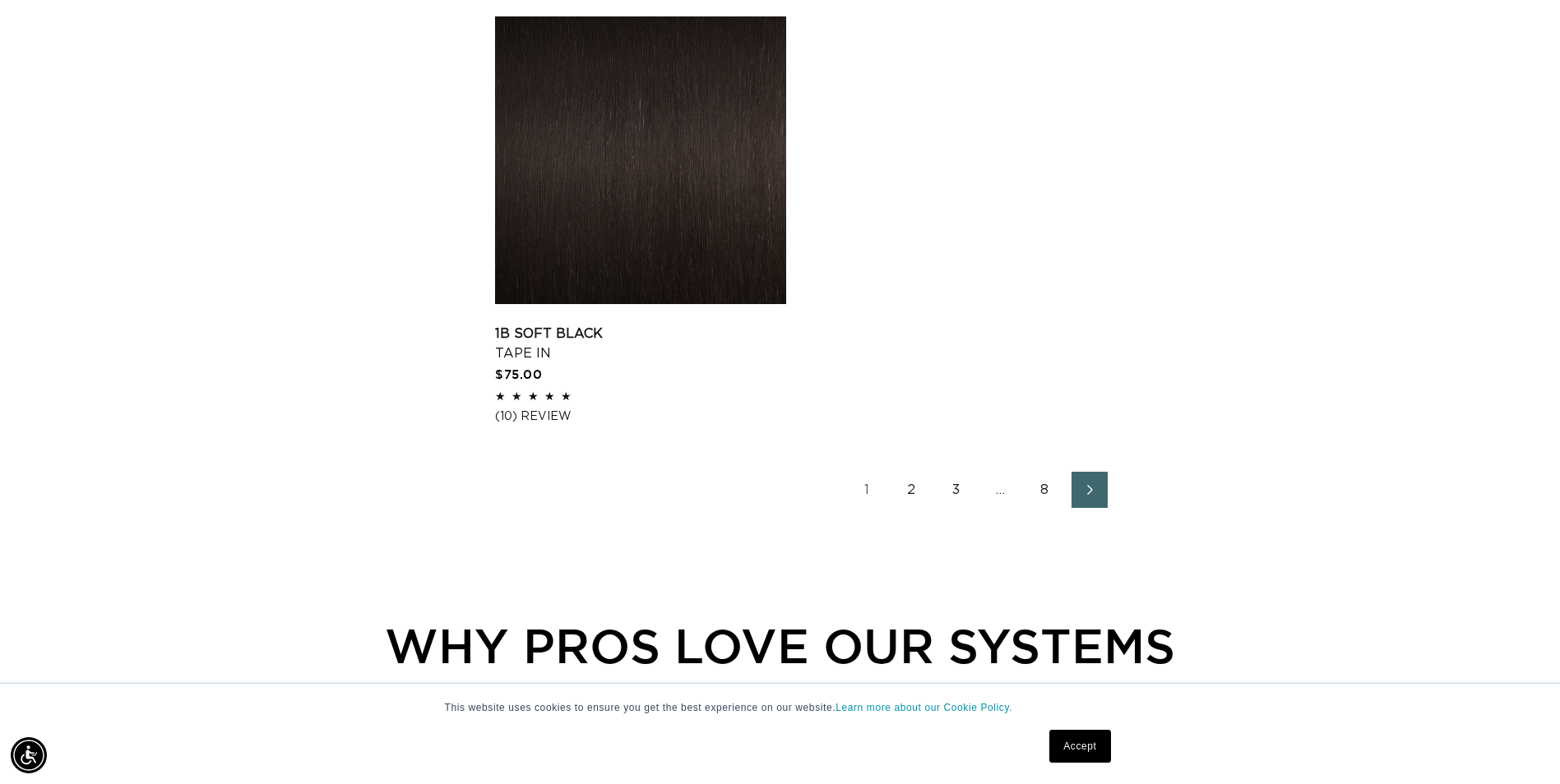
scroll to position [3041, 0]
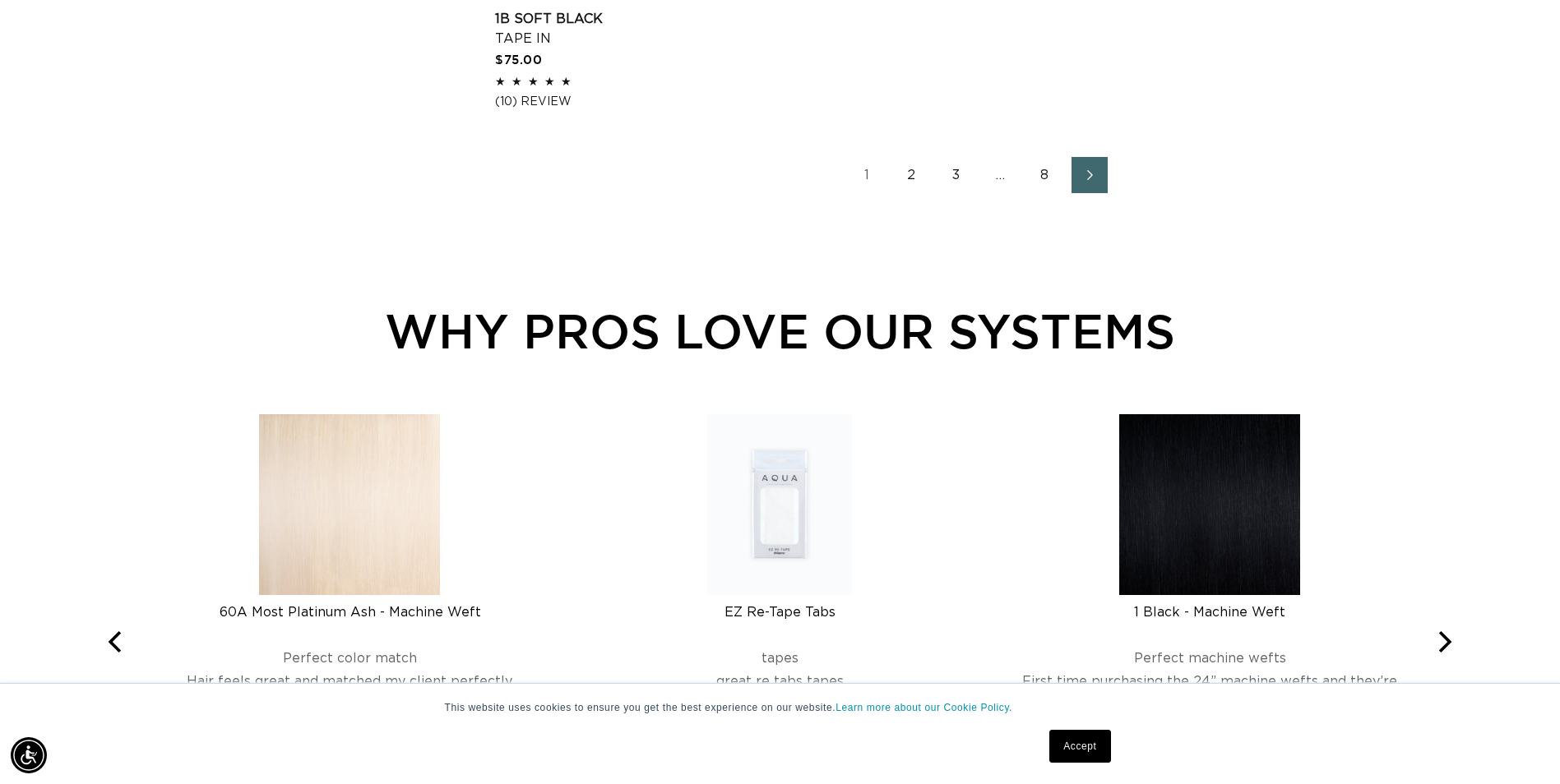
click at [1043, 181] on link "8" at bounding box center [1045, 175] width 36 height 36
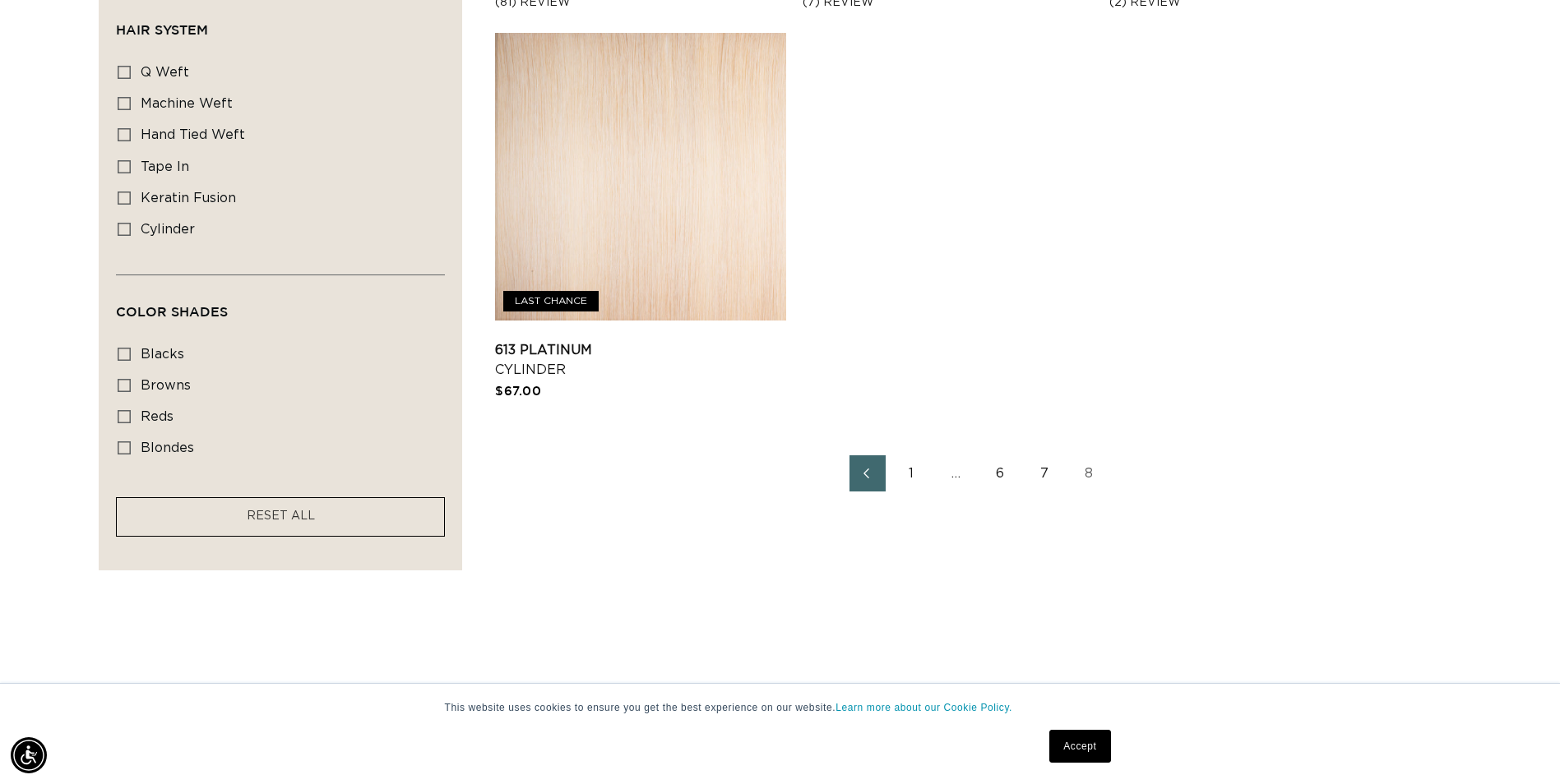
scroll to position [0, 1443]
click at [1040, 468] on link "7" at bounding box center [1045, 473] width 36 height 36
